Goal: Task Accomplishment & Management: Complete application form

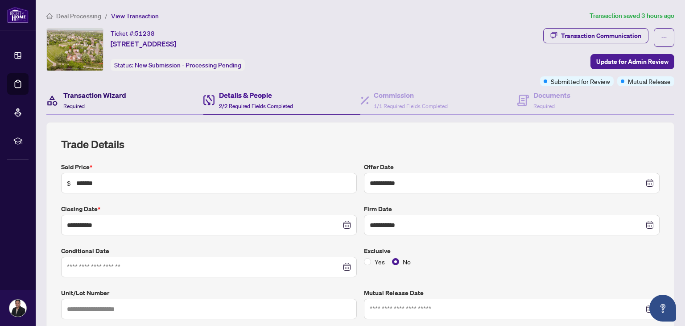
click at [68, 106] on span "Required" at bounding box center [73, 106] width 21 height 7
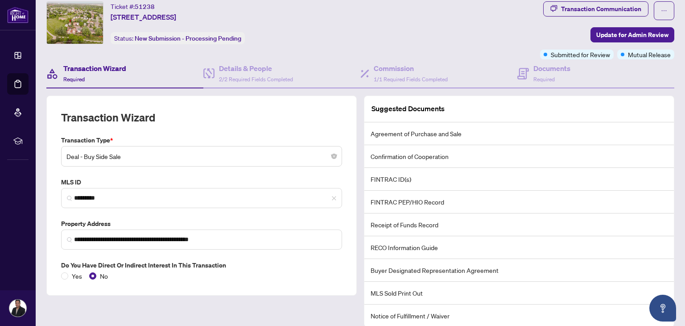
scroll to position [58, 0]
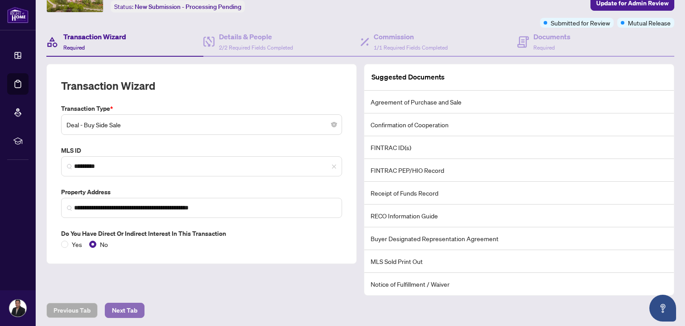
click at [120, 311] on span "Next Tab" at bounding box center [124, 310] width 25 height 14
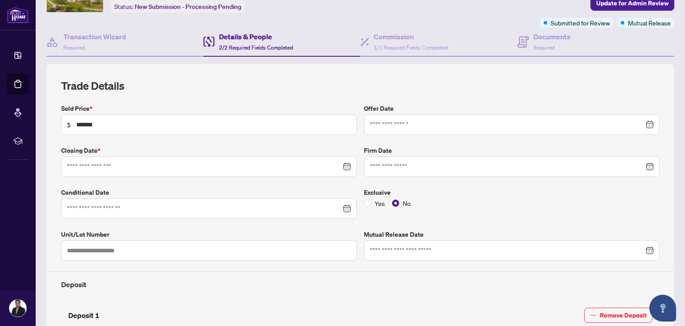
type input "**********"
click at [648, 163] on icon "close-circle" at bounding box center [651, 166] width 6 height 6
click at [342, 207] on div at bounding box center [209, 208] width 284 height 10
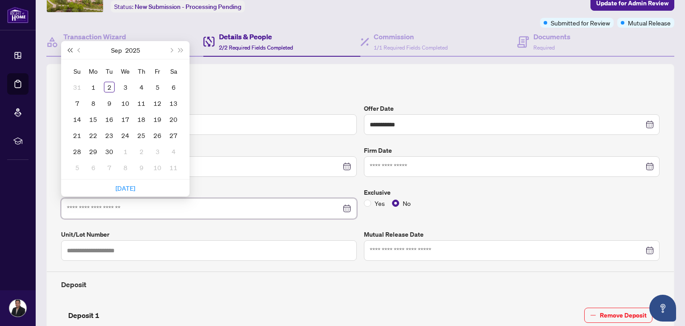
type input "**********"
click at [81, 48] on span "Previous month (PageUp)" at bounding box center [80, 50] width 4 height 4
type input "**********"
click at [125, 132] on div "20" at bounding box center [125, 135] width 11 height 11
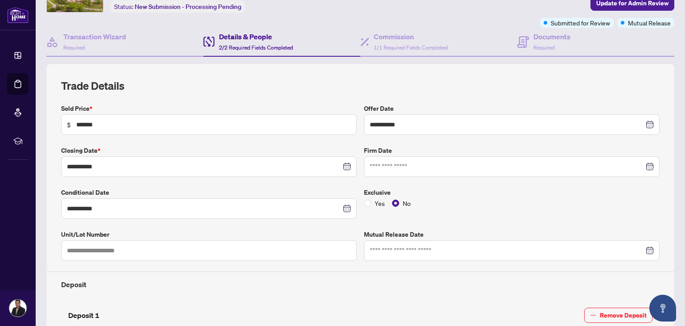
click at [244, 40] on h4 "Details & People" at bounding box center [256, 36] width 74 height 11
click at [245, 46] on span "2/2 Required Fields Completed" at bounding box center [256, 47] width 74 height 7
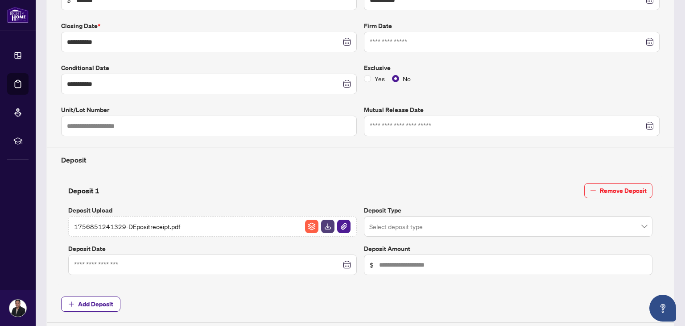
scroll to position [183, 0]
click at [131, 223] on span "1756851241329-DEpositreceipt.pdf" at bounding box center [127, 226] width 106 height 10
click at [471, 160] on h4 "Deposit" at bounding box center [360, 159] width 599 height 11
click at [344, 261] on div at bounding box center [212, 264] width 277 height 10
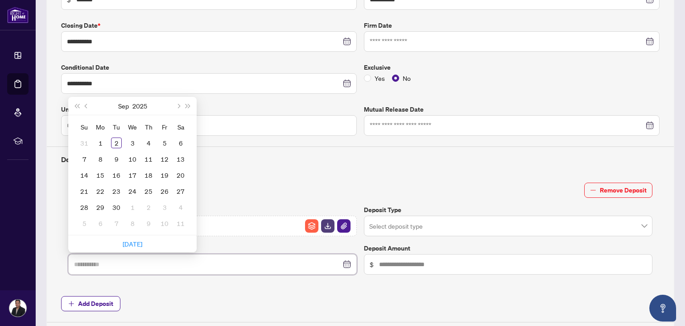
type input "**********"
click at [87, 99] on button "Previous month (PageUp)" at bounding box center [87, 106] width 10 height 18
type input "**********"
click at [135, 187] on div "20" at bounding box center [132, 191] width 11 height 11
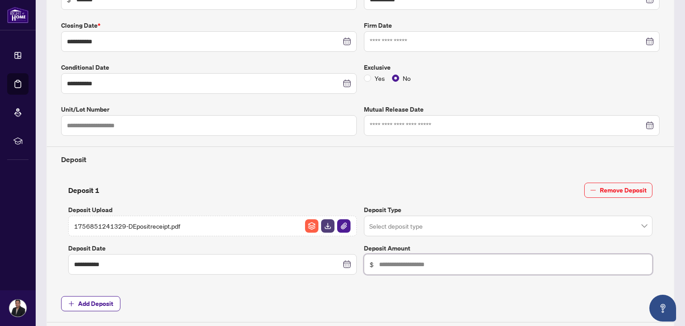
click at [417, 259] on input "text" at bounding box center [513, 264] width 268 height 10
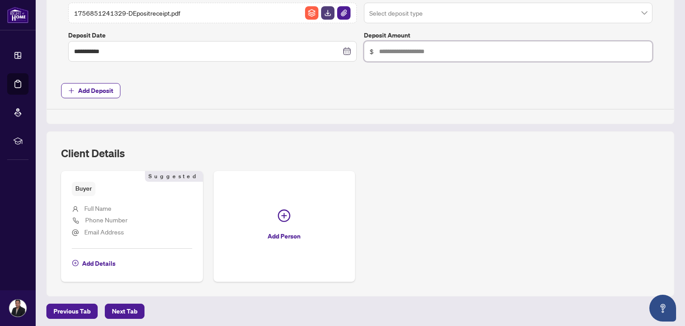
click at [401, 49] on input "text" at bounding box center [513, 51] width 268 height 10
click at [371, 47] on span "$" at bounding box center [508, 51] width 289 height 21
click at [379, 46] on input "text" at bounding box center [513, 51] width 268 height 10
type input "******"
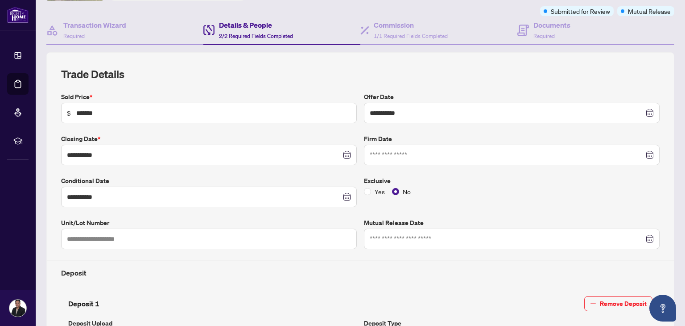
scroll to position [0, 0]
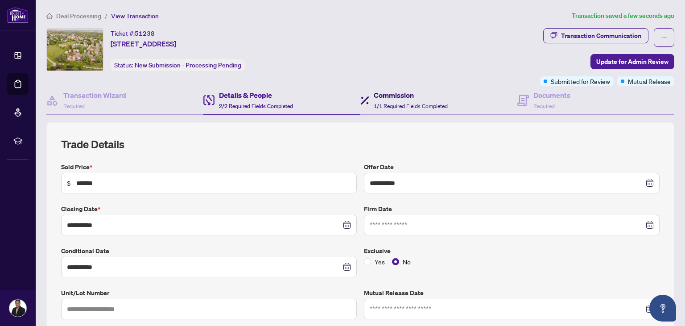
click at [402, 99] on h4 "Commission" at bounding box center [411, 95] width 74 height 11
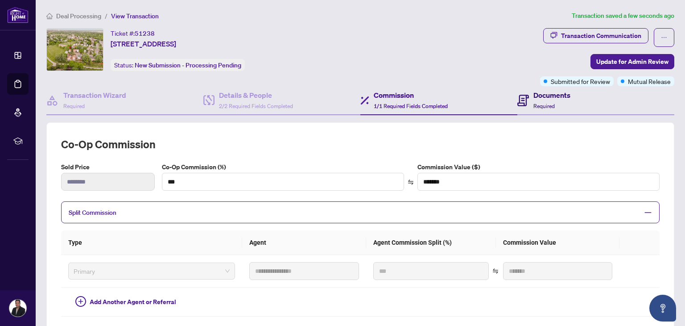
click at [545, 100] on div "Documents Required" at bounding box center [552, 100] width 37 height 21
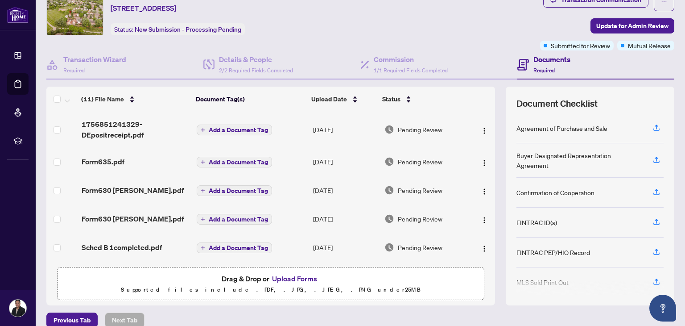
scroll to position [38, 0]
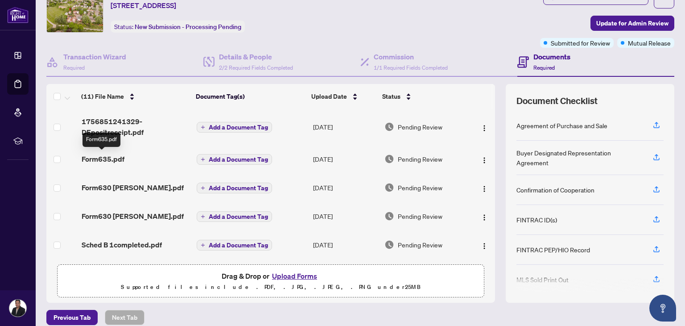
click at [112, 154] on span "Form635.pdf" at bounding box center [103, 159] width 43 height 11
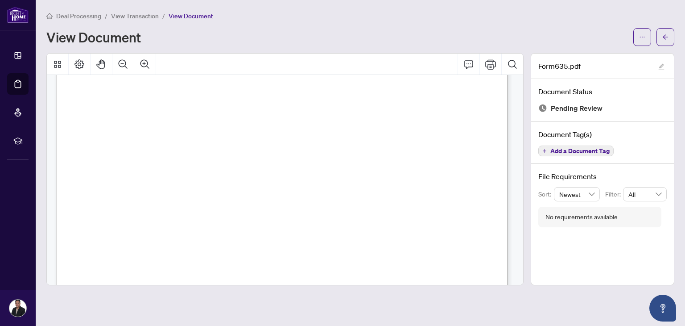
scroll to position [73, 0]
click at [664, 38] on icon "arrow-left" at bounding box center [666, 37] width 6 height 6
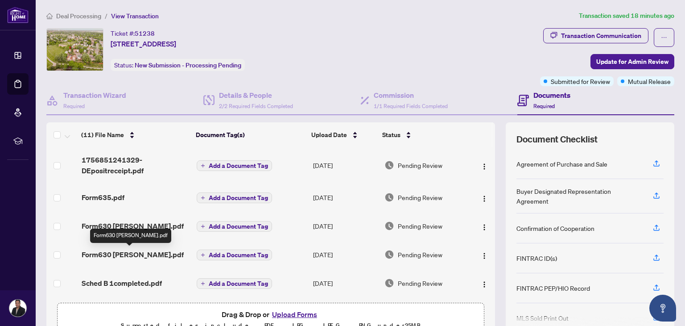
click at [129, 251] on span "Form630 [PERSON_NAME].pdf" at bounding box center [133, 254] width 102 height 11
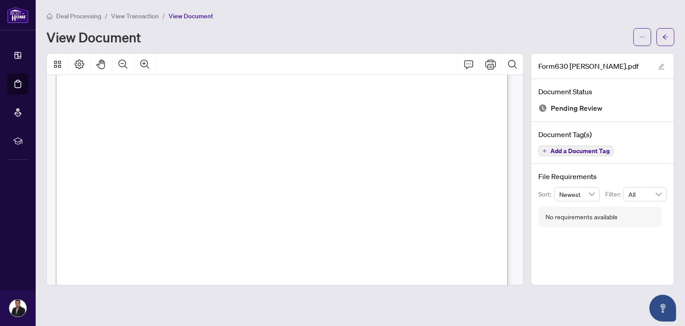
scroll to position [1543, 0]
click at [669, 37] on button "button" at bounding box center [666, 37] width 18 height 18
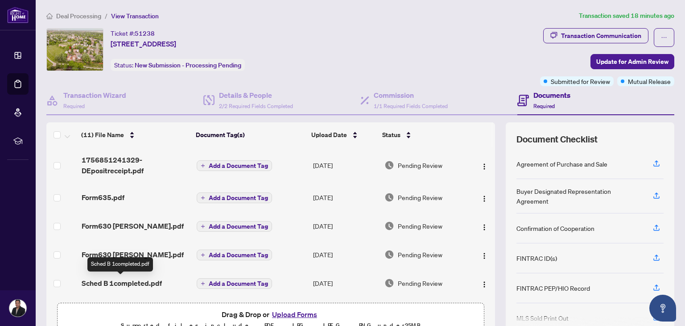
click at [149, 279] on span "Sched B 1completed.pdf" at bounding box center [122, 283] width 80 height 11
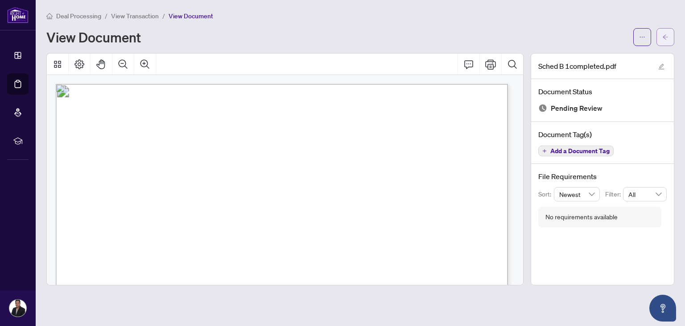
click at [666, 38] on icon "arrow-left" at bounding box center [666, 37] width 6 height 6
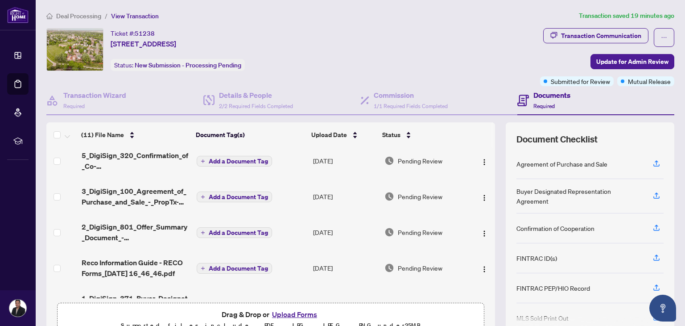
scroll to position [155, 0]
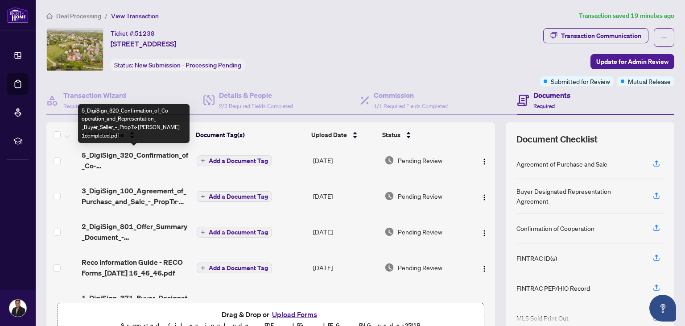
click at [139, 154] on span "5_DigiSign_320_Confirmation_of_Co-operation_and_Representation_-_Buyer_Seller_-…" at bounding box center [136, 159] width 108 height 21
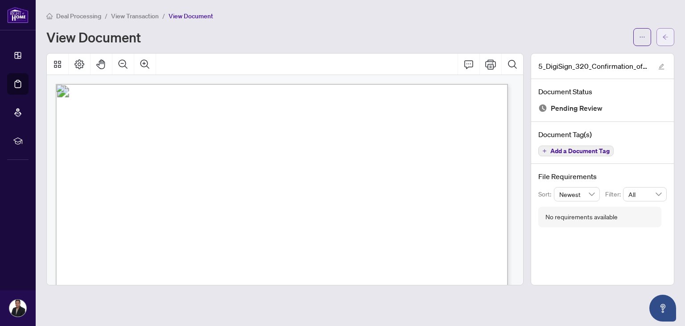
click at [663, 35] on icon "arrow-left" at bounding box center [666, 37] width 6 height 6
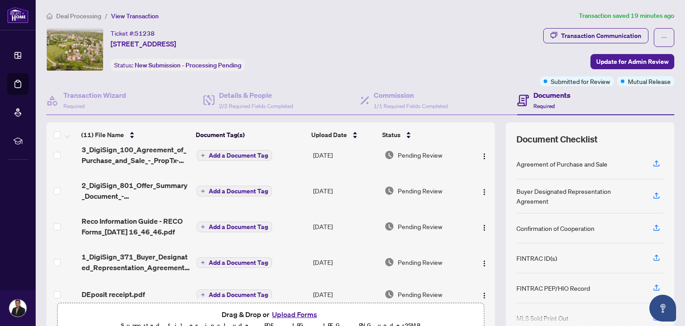
scroll to position [196, 0]
click at [133, 177] on td "2_DigiSign_801_Offer_Summary_Document_-_For_use_w__Agrmt_of_Purchase___Sale_-_P…" at bounding box center [136, 190] width 116 height 36
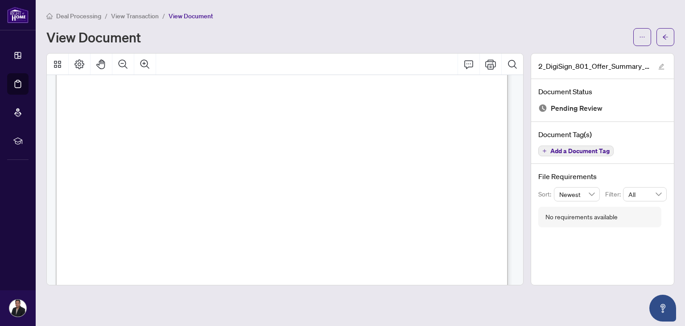
scroll to position [323, 0]
click at [664, 34] on icon "arrow-left" at bounding box center [666, 37] width 6 height 6
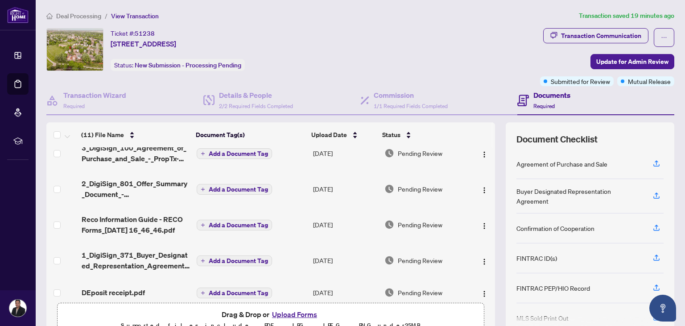
scroll to position [198, 0]
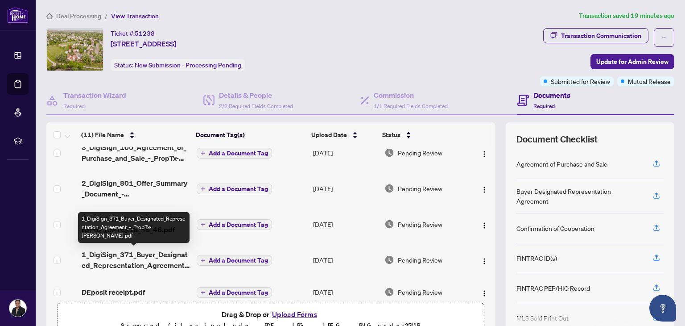
click at [149, 255] on span "1_DigiSign_371_Buyer_Designated_Representation_Agreement_-_PropTx-[PERSON_NAME]…" at bounding box center [136, 259] width 108 height 21
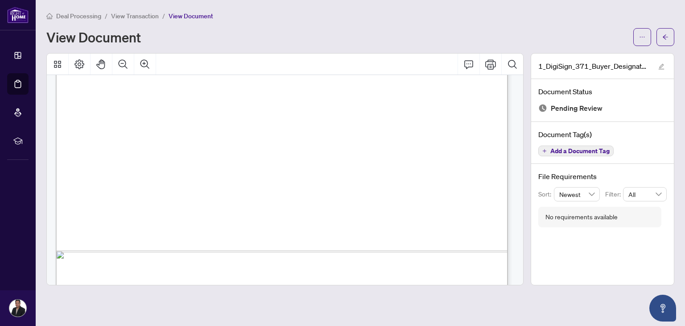
scroll to position [2794, 0]
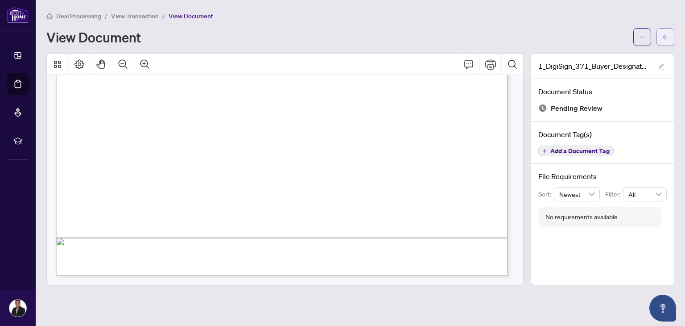
click at [660, 39] on button "button" at bounding box center [666, 37] width 18 height 18
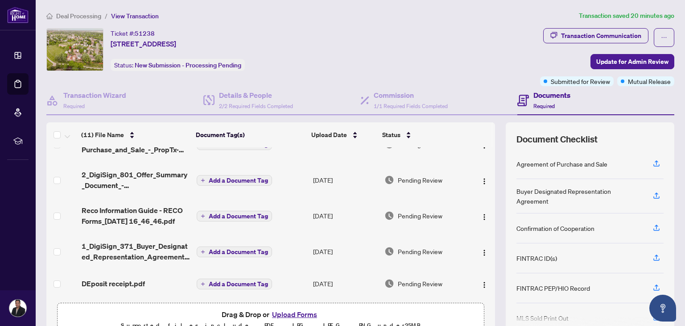
scroll to position [209, 0]
click at [111, 278] on span "DEposit receipt.pdf" at bounding box center [113, 283] width 63 height 11
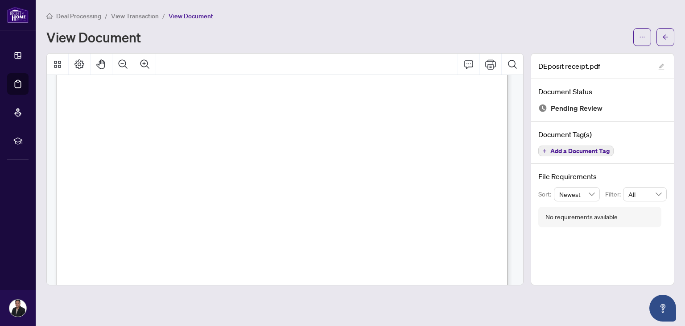
scroll to position [65, 0]
